Goal: Navigation & Orientation: Find specific page/section

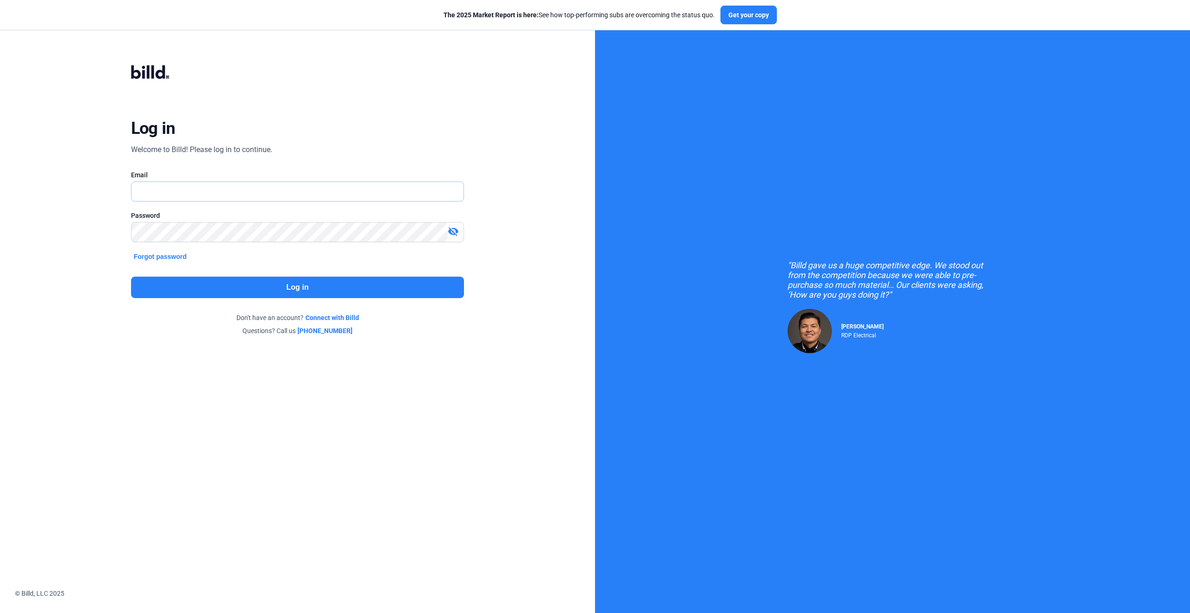
type input "[PERSON_NAME][EMAIL_ADDRESS][DOMAIN_NAME]"
click at [309, 283] on button "Log in" at bounding box center [297, 287] width 333 height 21
